Goal: Task Accomplishment & Management: Understand process/instructions

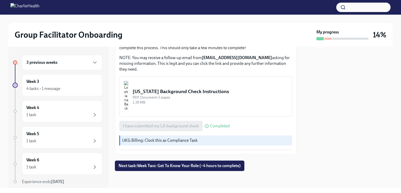
scroll to position [198, 0]
click at [187, 166] on span "Next task : Week Two: Get To Know Your Role (~4 hours to complete)" at bounding box center [180, 165] width 122 height 5
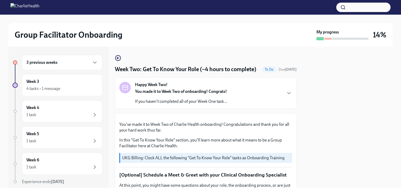
click at [232, 104] on div "Happy Week Two! You made it to Week Two of onboarding! Congrats! If you haven't…" at bounding box center [205, 93] width 173 height 22
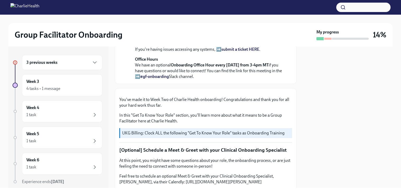
scroll to position [141, 0]
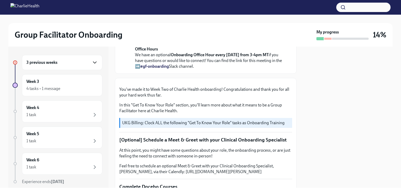
click at [92, 64] on icon "button" at bounding box center [95, 62] width 6 height 6
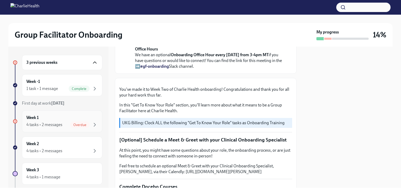
click at [79, 125] on span "Overdue" at bounding box center [79, 125] width 19 height 4
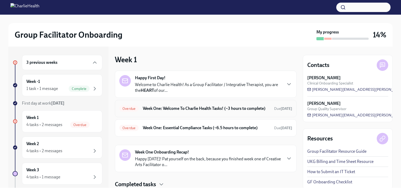
click at [185, 111] on h6 "Week One: Welcome To Charlie Health Tasks! (~3 hours to complete)" at bounding box center [206, 109] width 127 height 6
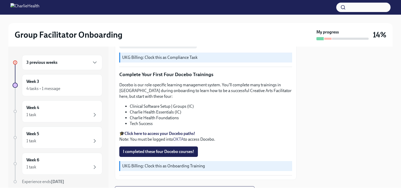
scroll to position [680, 0]
click at [167, 131] on strong "Click here to access your Docebo paths!" at bounding box center [160, 133] width 71 height 5
click at [181, 149] on span "I completed these four Docebo courses!" at bounding box center [158, 151] width 71 height 5
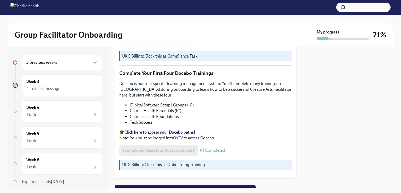
scroll to position [697, 0]
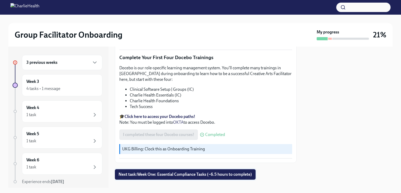
click at [201, 172] on span "Next task : Week One: Essential Compliance Tasks (~6.5 hours to complete)" at bounding box center [185, 174] width 133 height 5
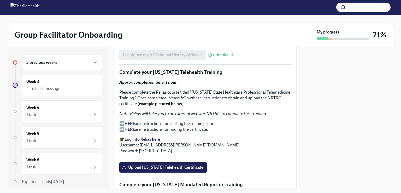
scroll to position [757, 0]
